Goal: Transaction & Acquisition: Purchase product/service

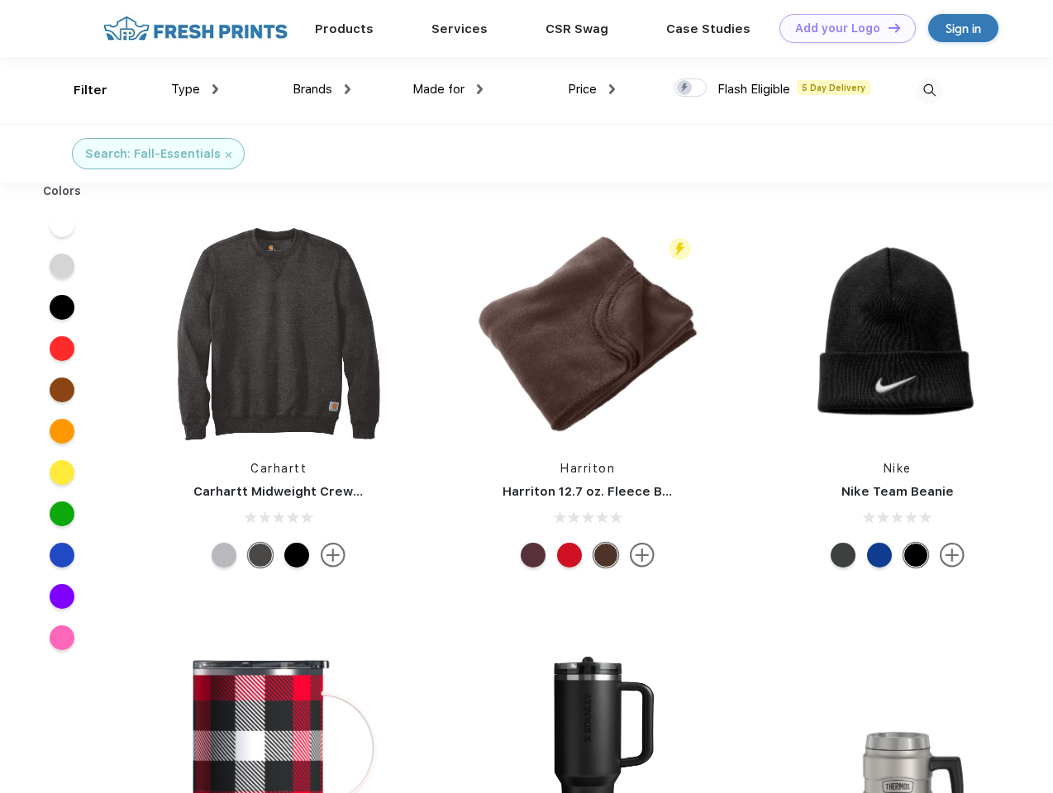
scroll to position [1, 0]
click at [841, 28] on link "Add your Logo Design Tool" at bounding box center [847, 28] width 136 height 29
click at [0, 0] on div "Design Tool" at bounding box center [0, 0] width 0 height 0
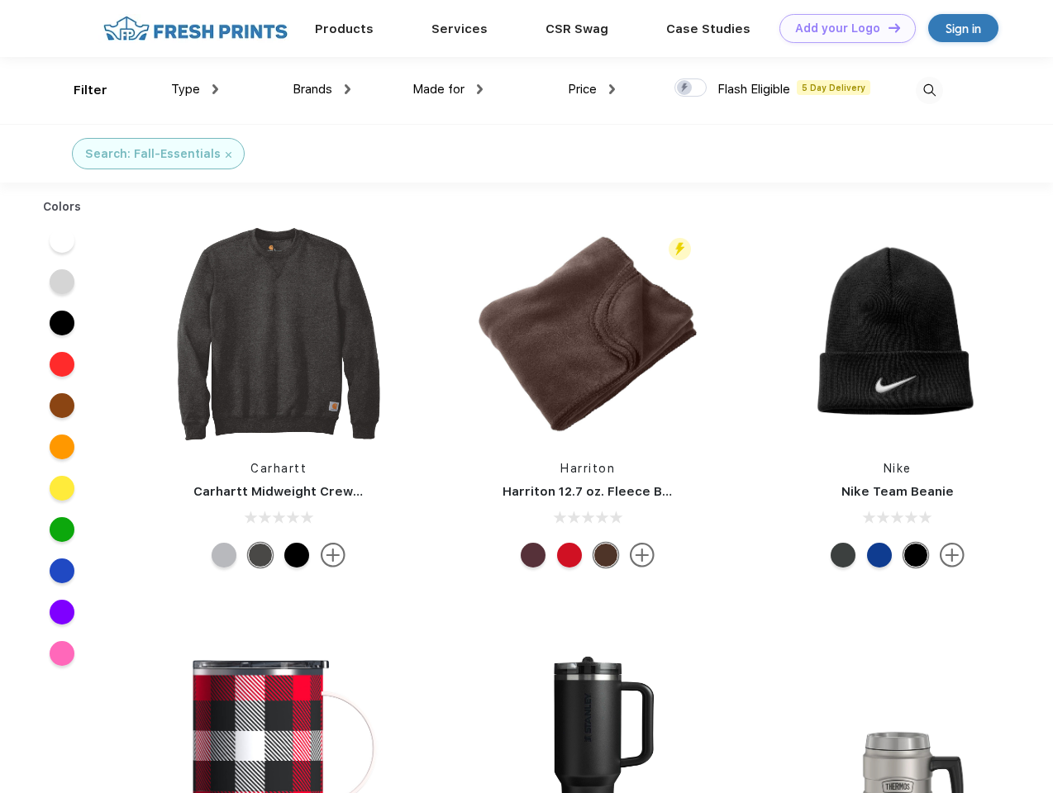
click at [887, 27] on link "Add your Logo Design Tool" at bounding box center [847, 28] width 136 height 29
click at [79, 90] on div "Filter" at bounding box center [91, 90] width 34 height 19
click at [195, 89] on span "Type" at bounding box center [185, 89] width 29 height 15
click at [321, 89] on span "Brands" at bounding box center [313, 89] width 40 height 15
click at [448, 89] on span "Made for" at bounding box center [438, 89] width 52 height 15
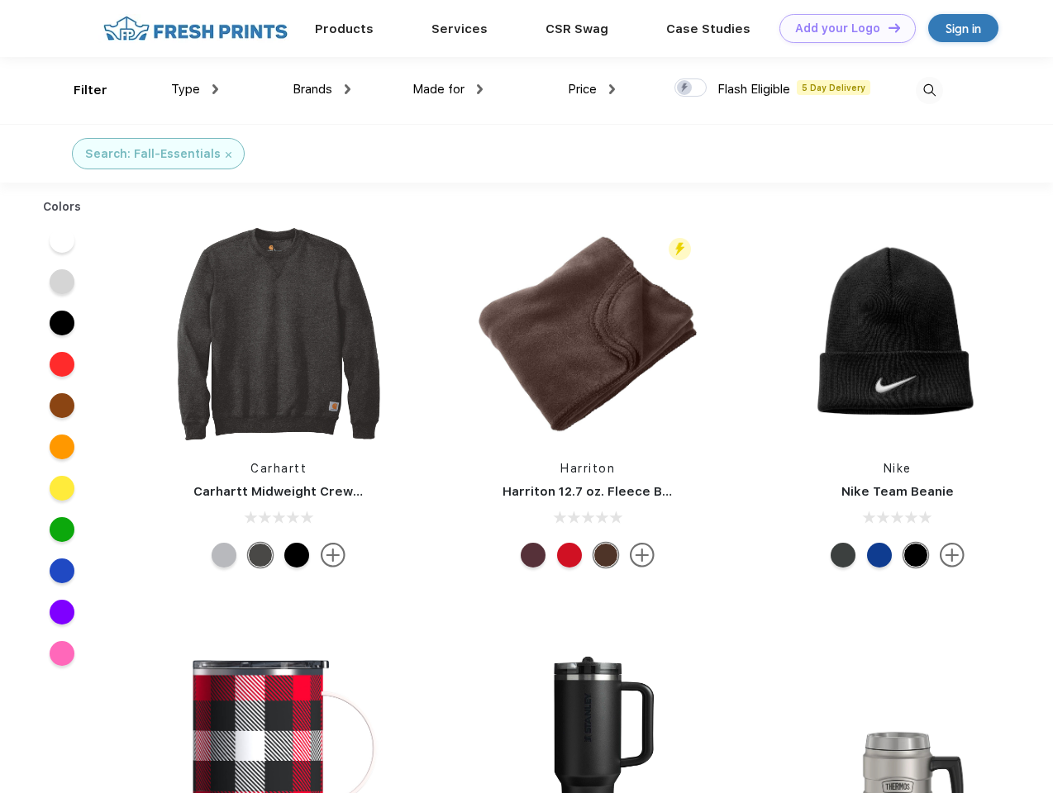
click at [592, 89] on span "Price" at bounding box center [582, 89] width 29 height 15
click at [691, 88] on div at bounding box center [690, 88] width 32 height 18
click at [685, 88] on input "checkbox" at bounding box center [679, 83] width 11 height 11
click at [929, 90] on img at bounding box center [929, 90] width 27 height 27
